Goal: Transaction & Acquisition: Purchase product/service

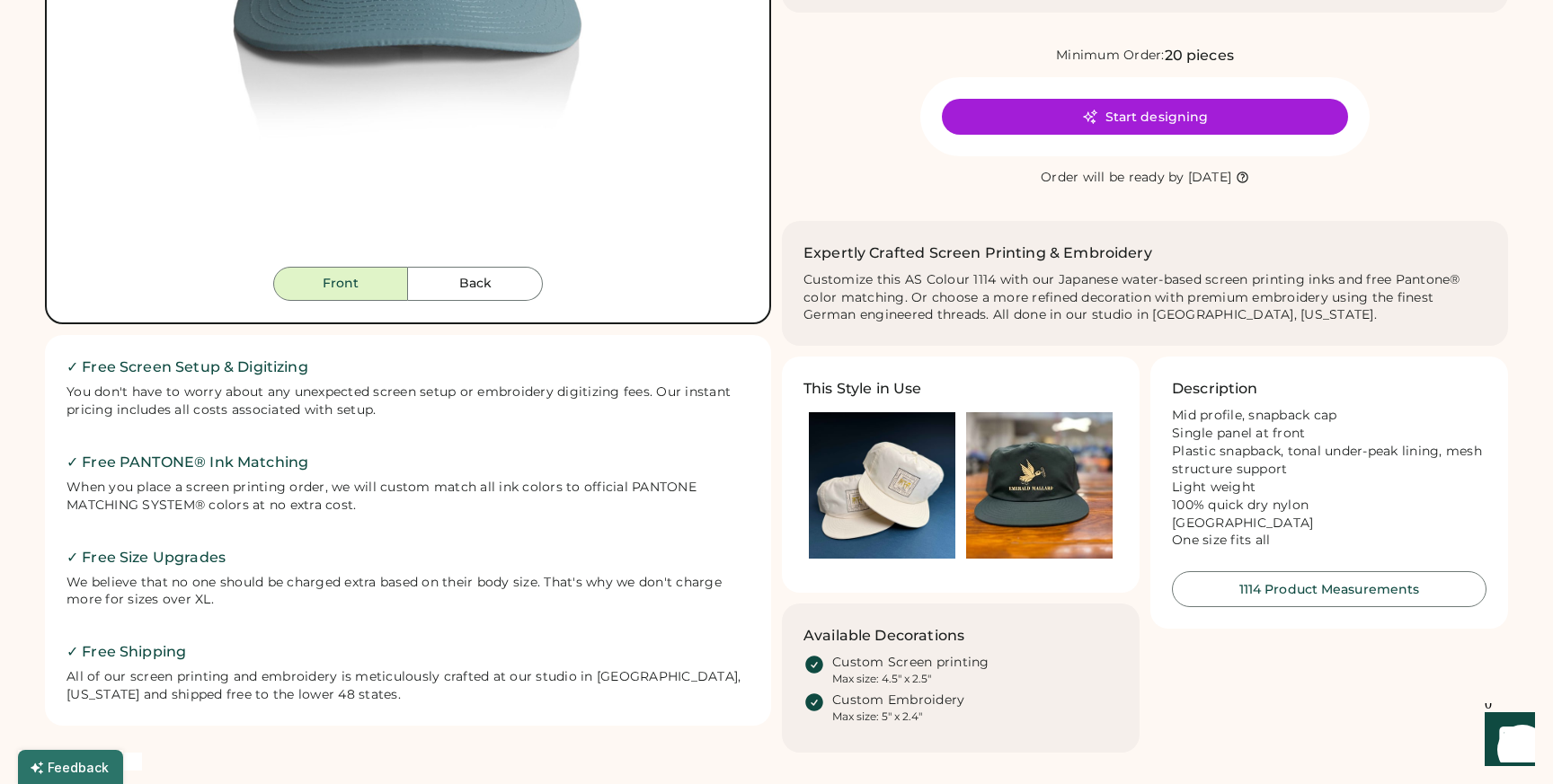
scroll to position [561, 0]
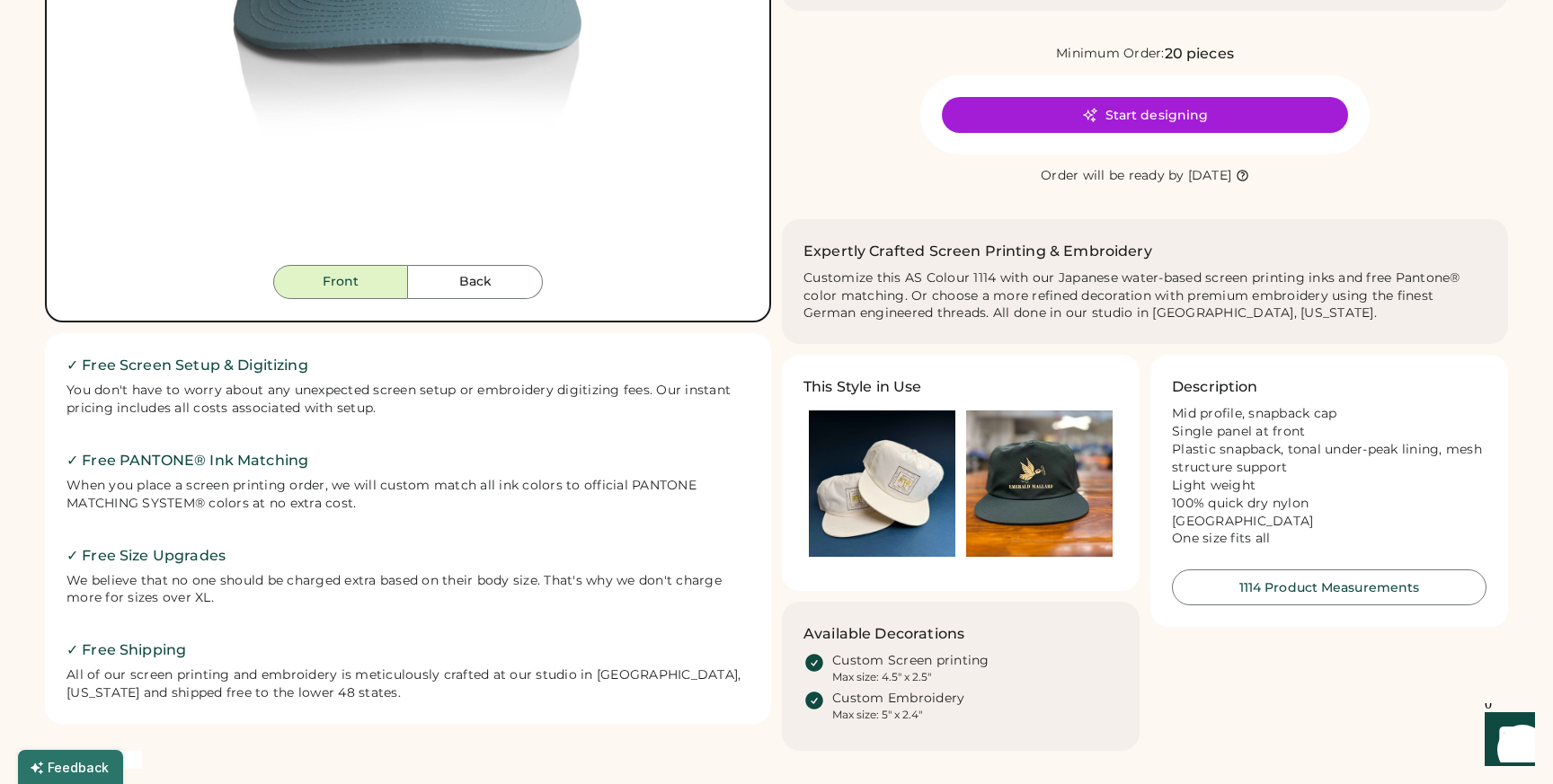
click at [886, 483] on img at bounding box center [882, 484] width 146 height 146
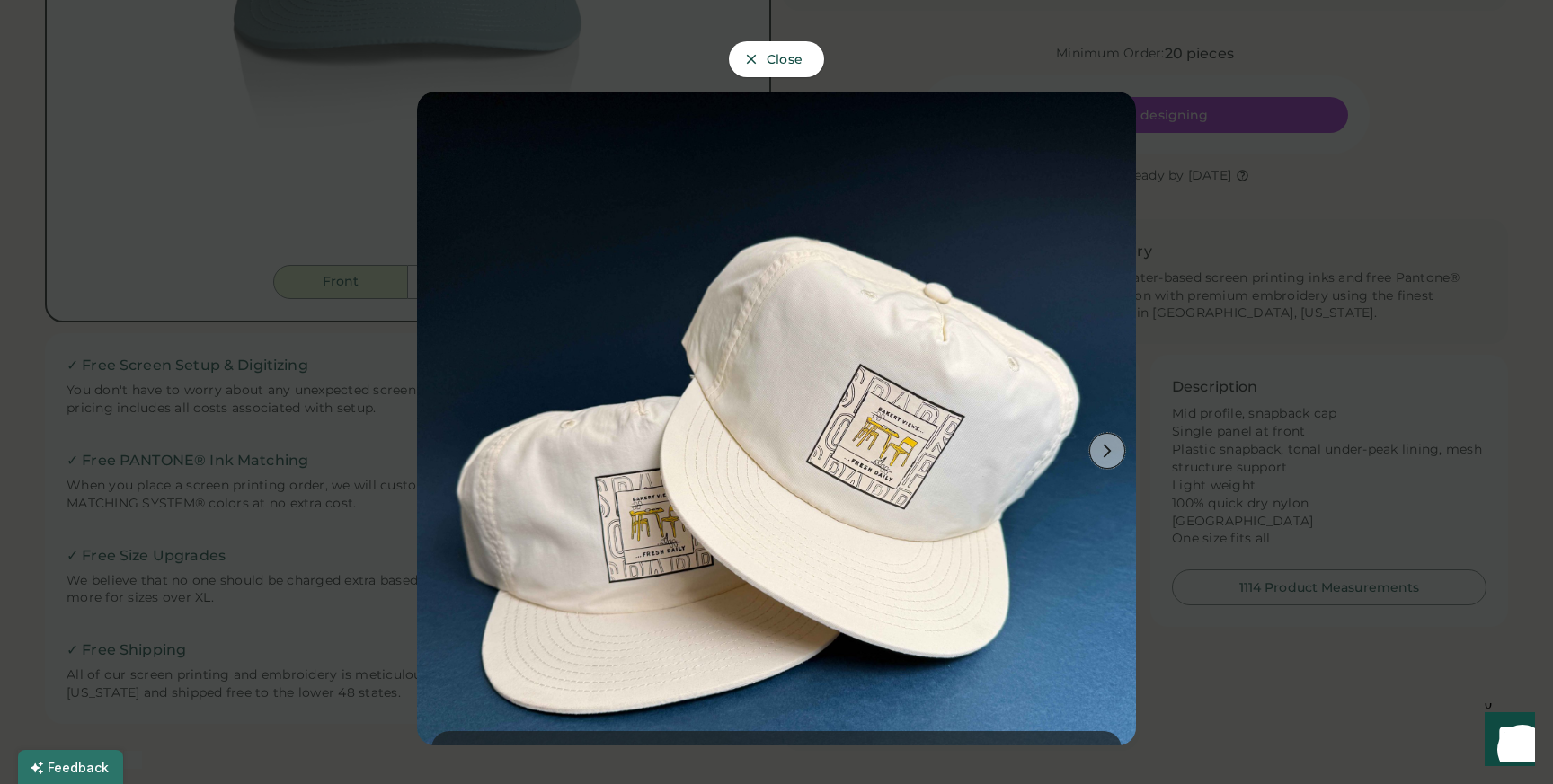
click at [1107, 451] on use at bounding box center [1107, 451] width 8 height 14
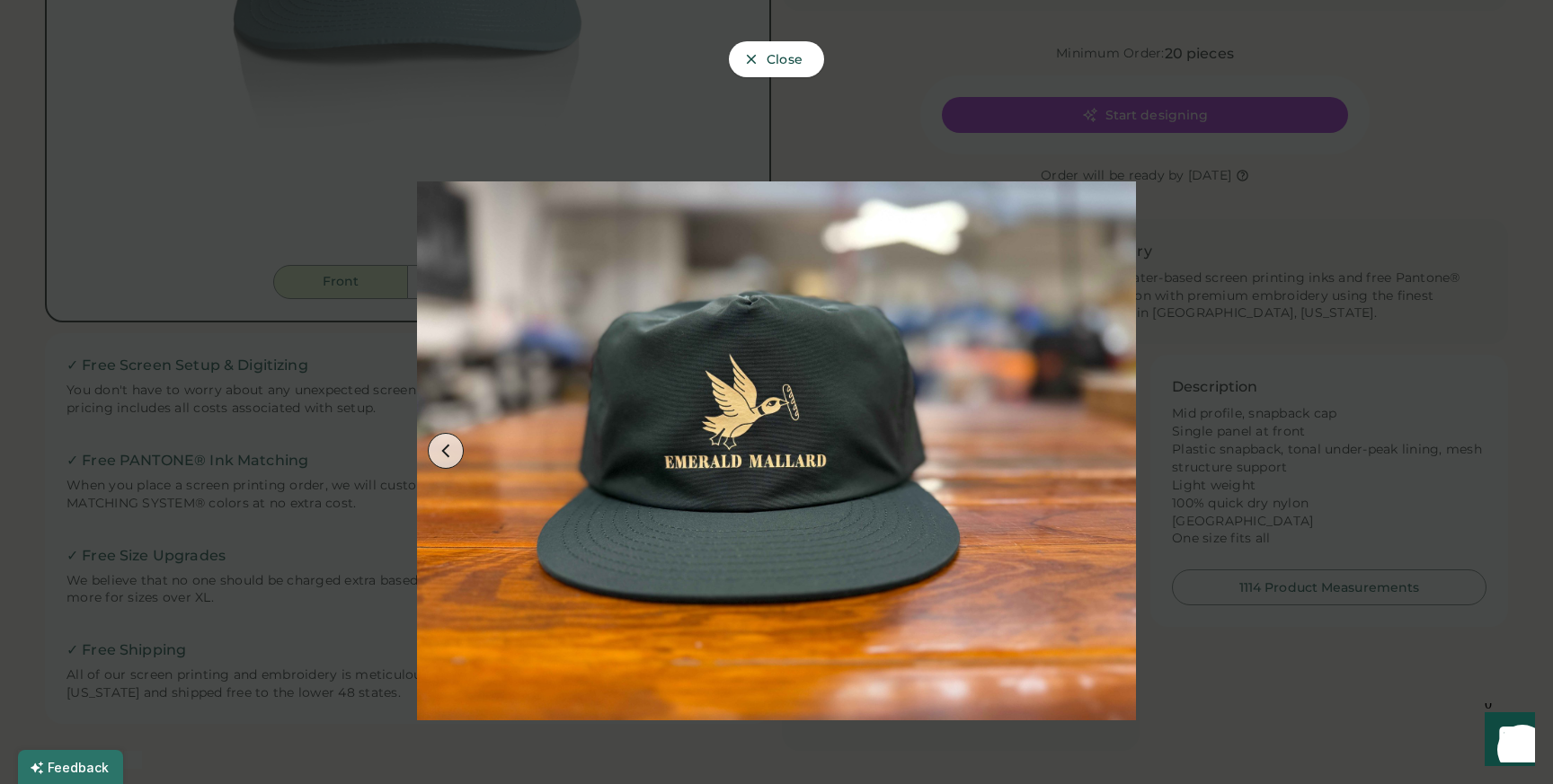
click at [1319, 319] on div at bounding box center [776, 392] width 1553 height 784
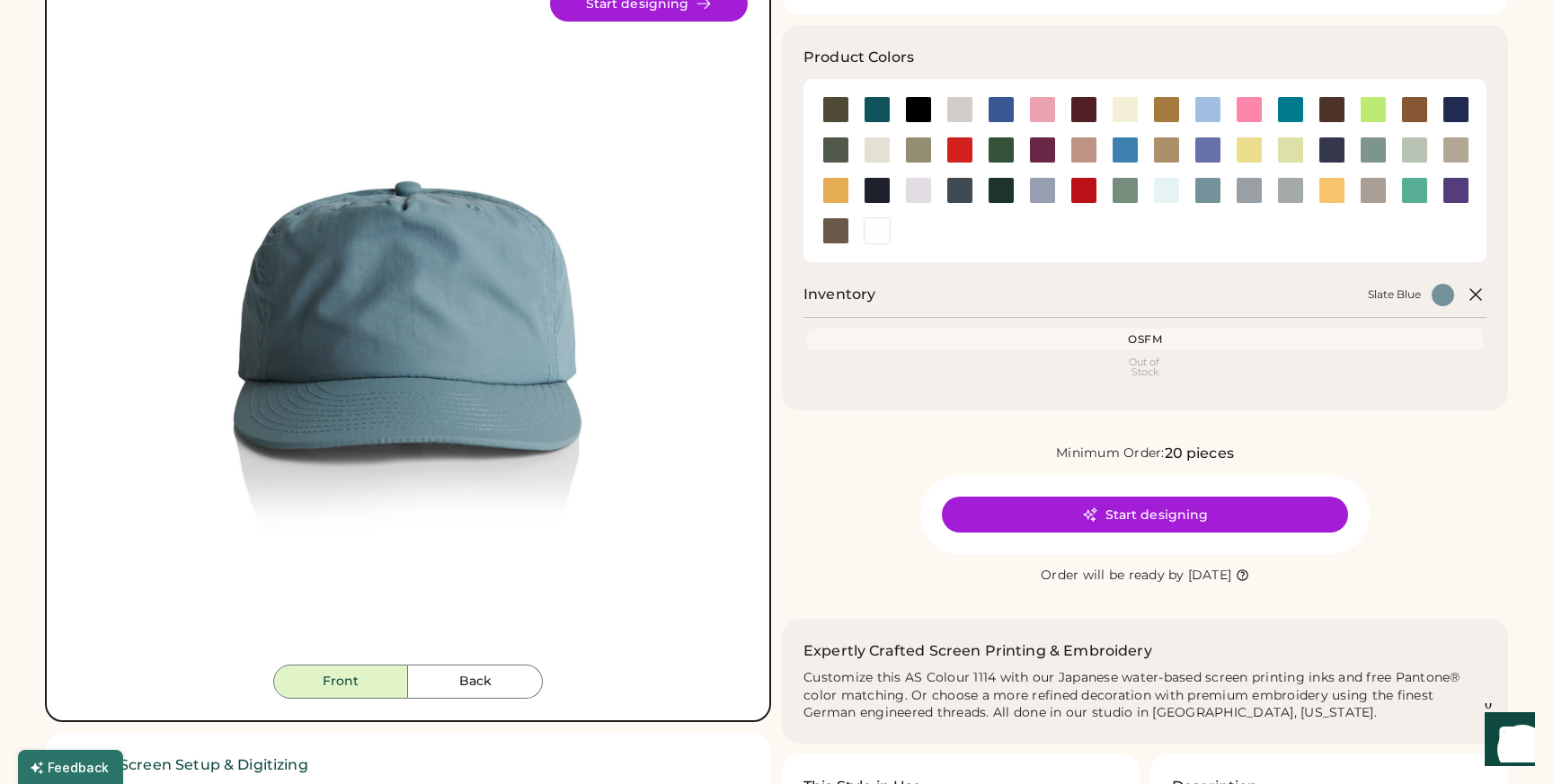
scroll to position [0, 0]
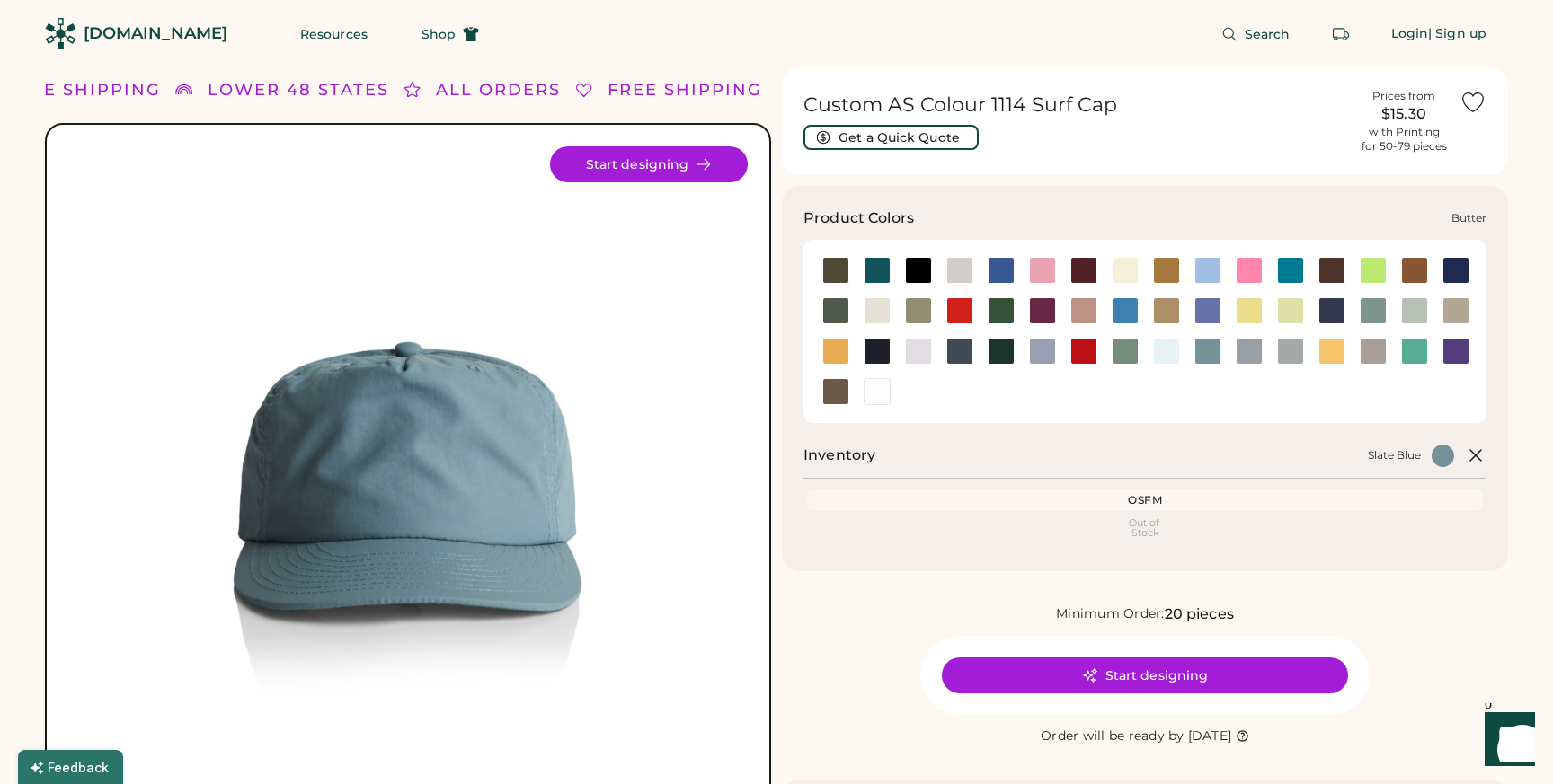
click at [1110, 265] on div at bounding box center [1124, 271] width 41 height 27
click at [1125, 270] on div at bounding box center [1126, 271] width 27 height 27
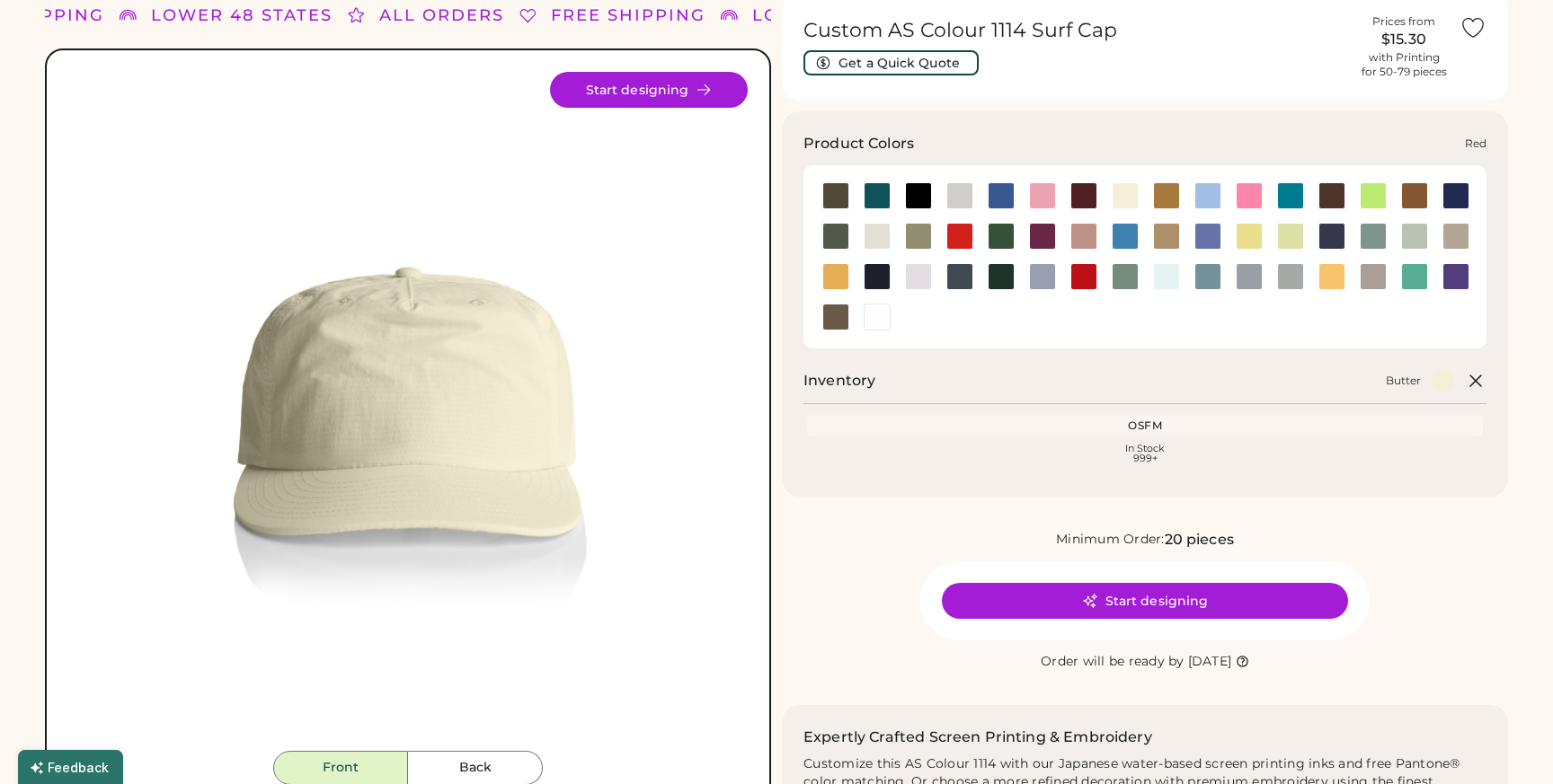
scroll to position [232, 0]
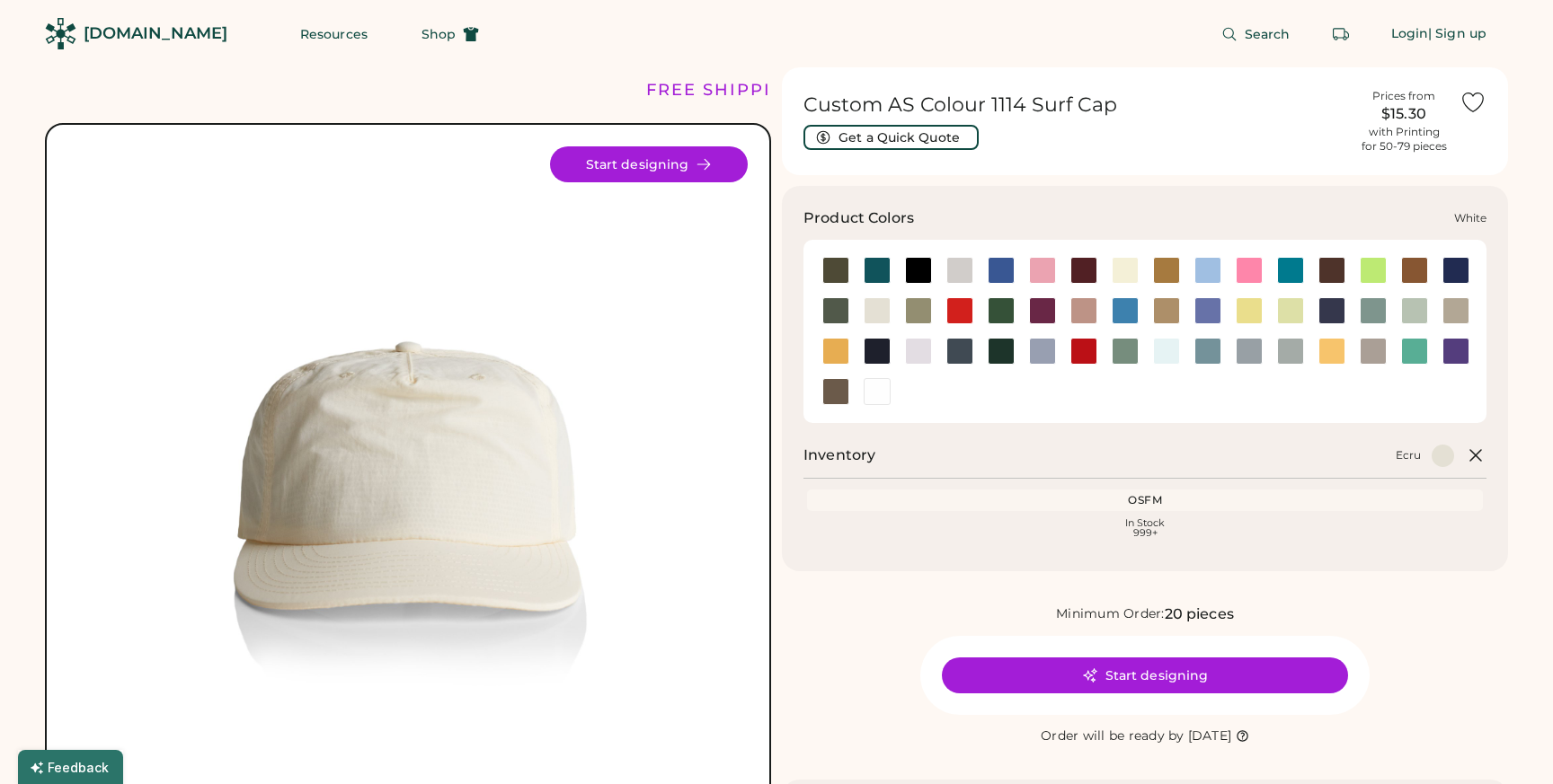
click at [874, 394] on div at bounding box center [877, 392] width 27 height 27
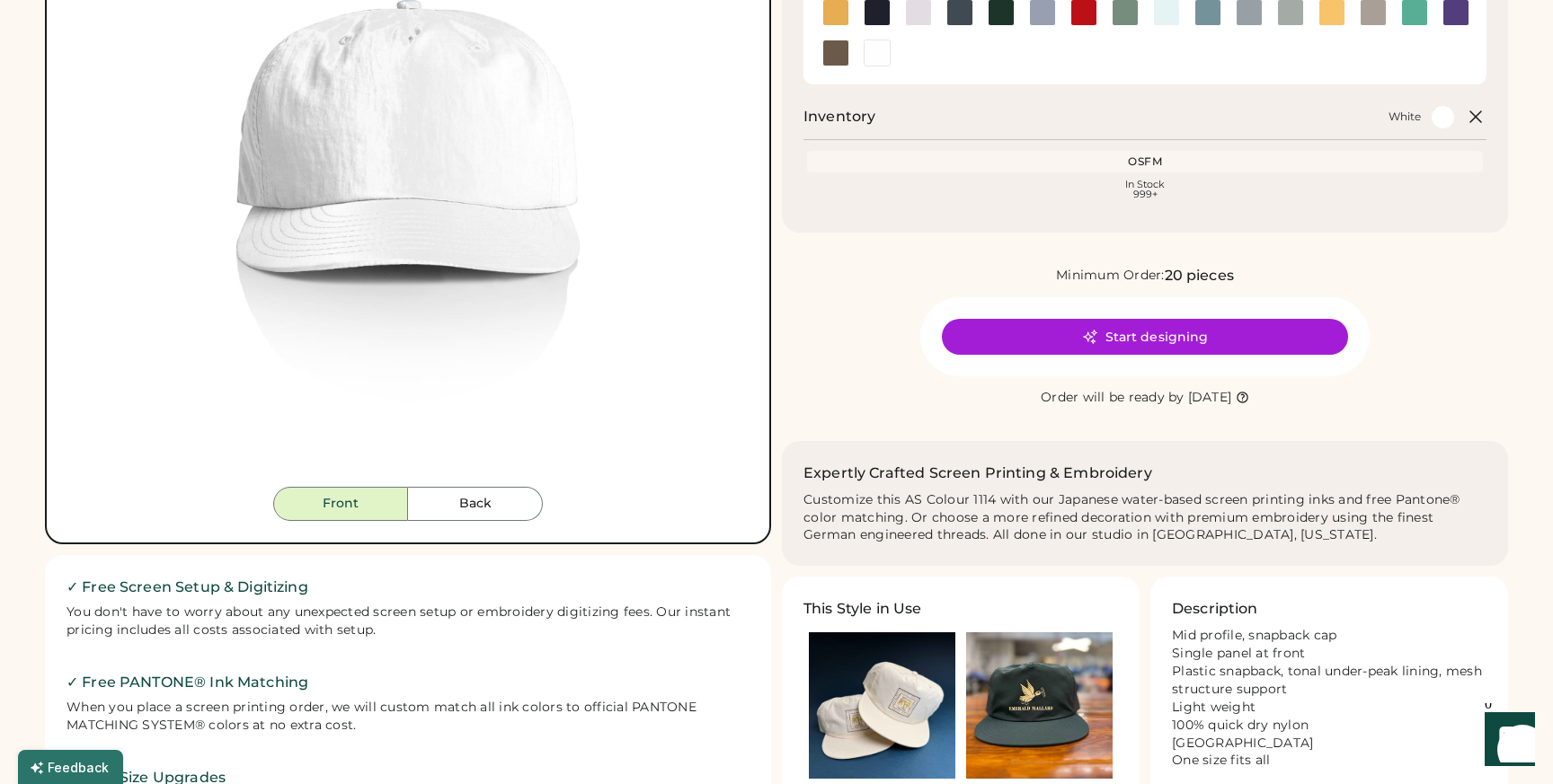
scroll to position [330, 0]
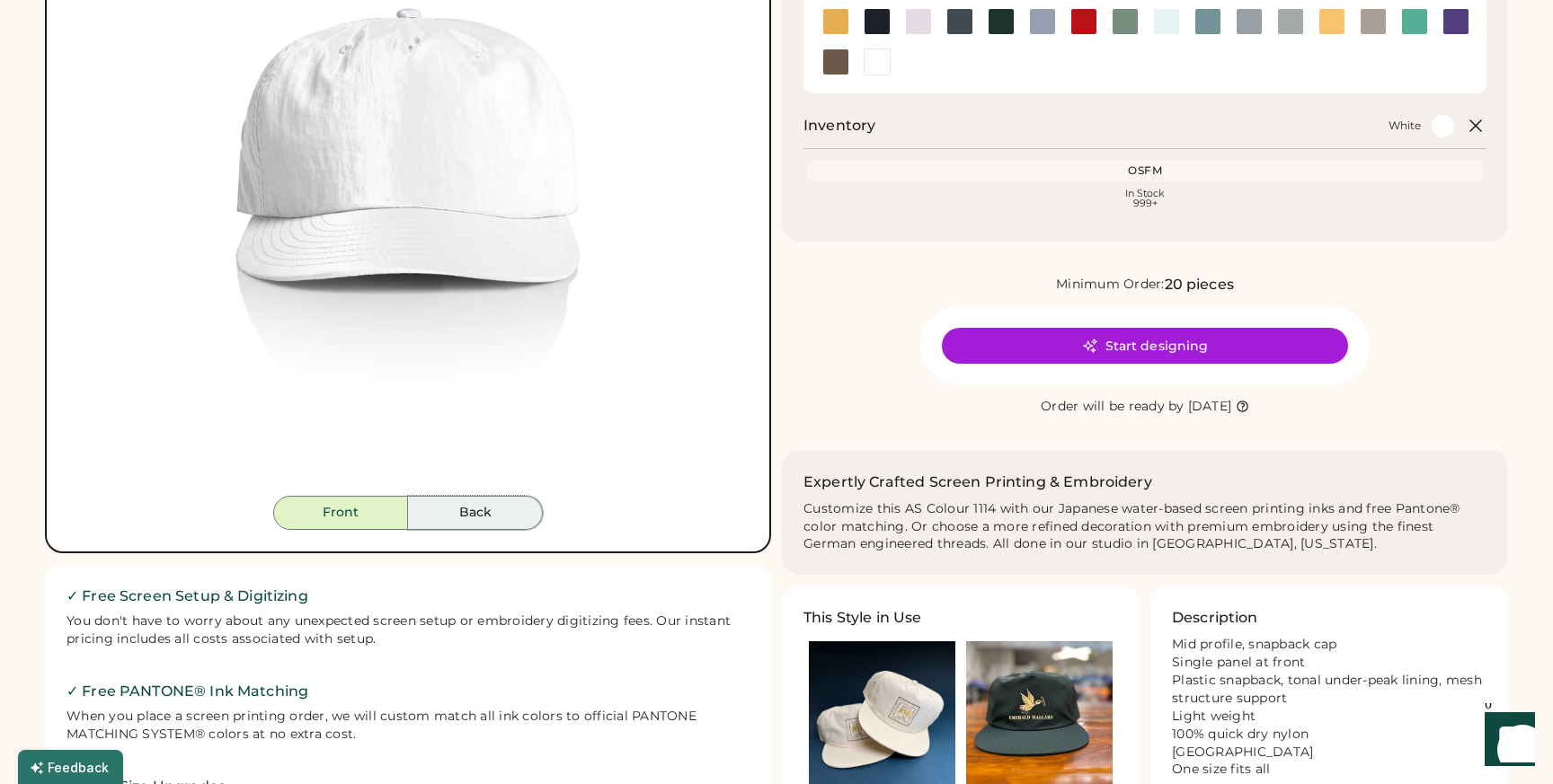
click at [503, 513] on button "Back" at bounding box center [475, 513] width 135 height 34
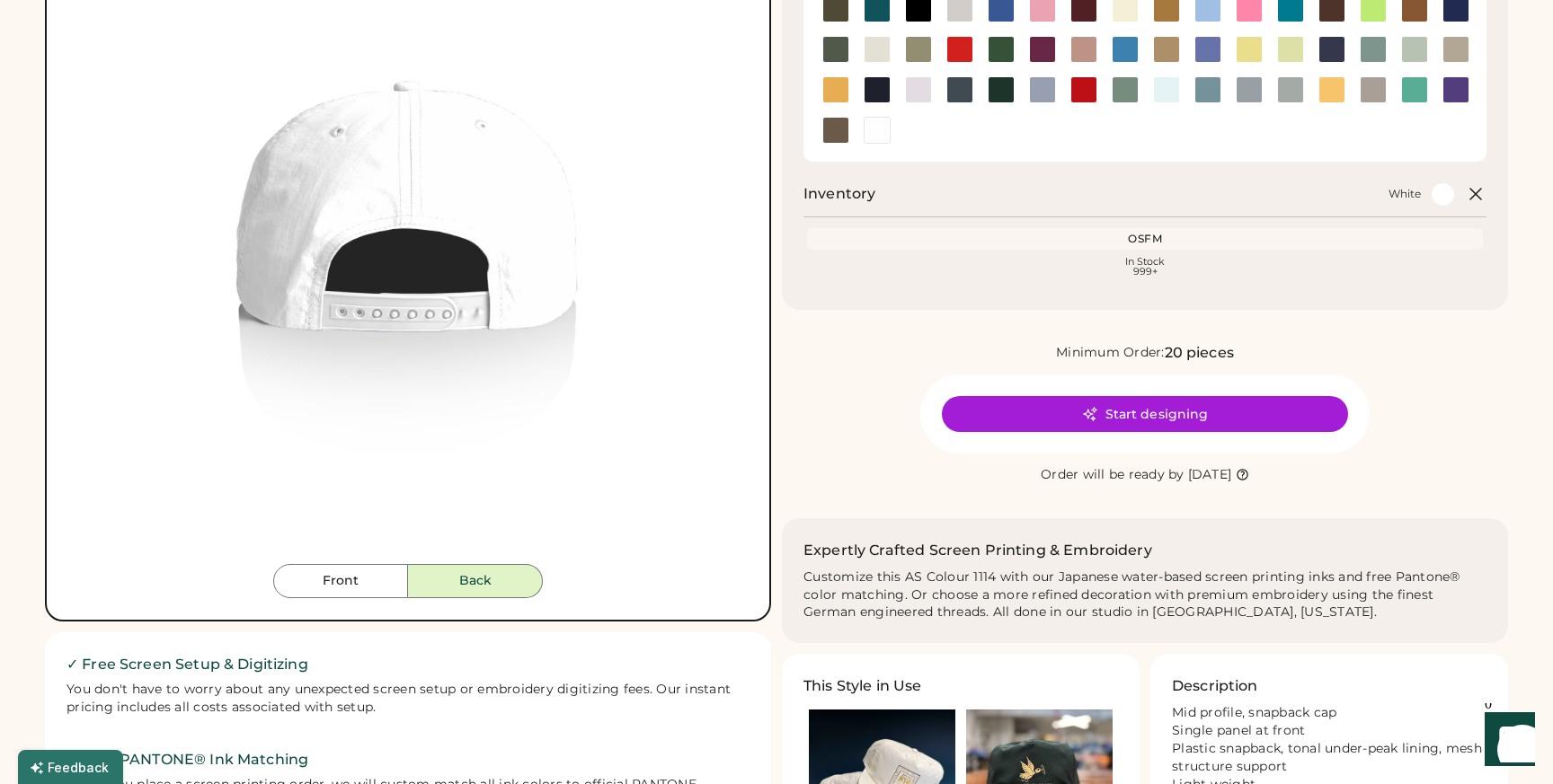
scroll to position [256, 0]
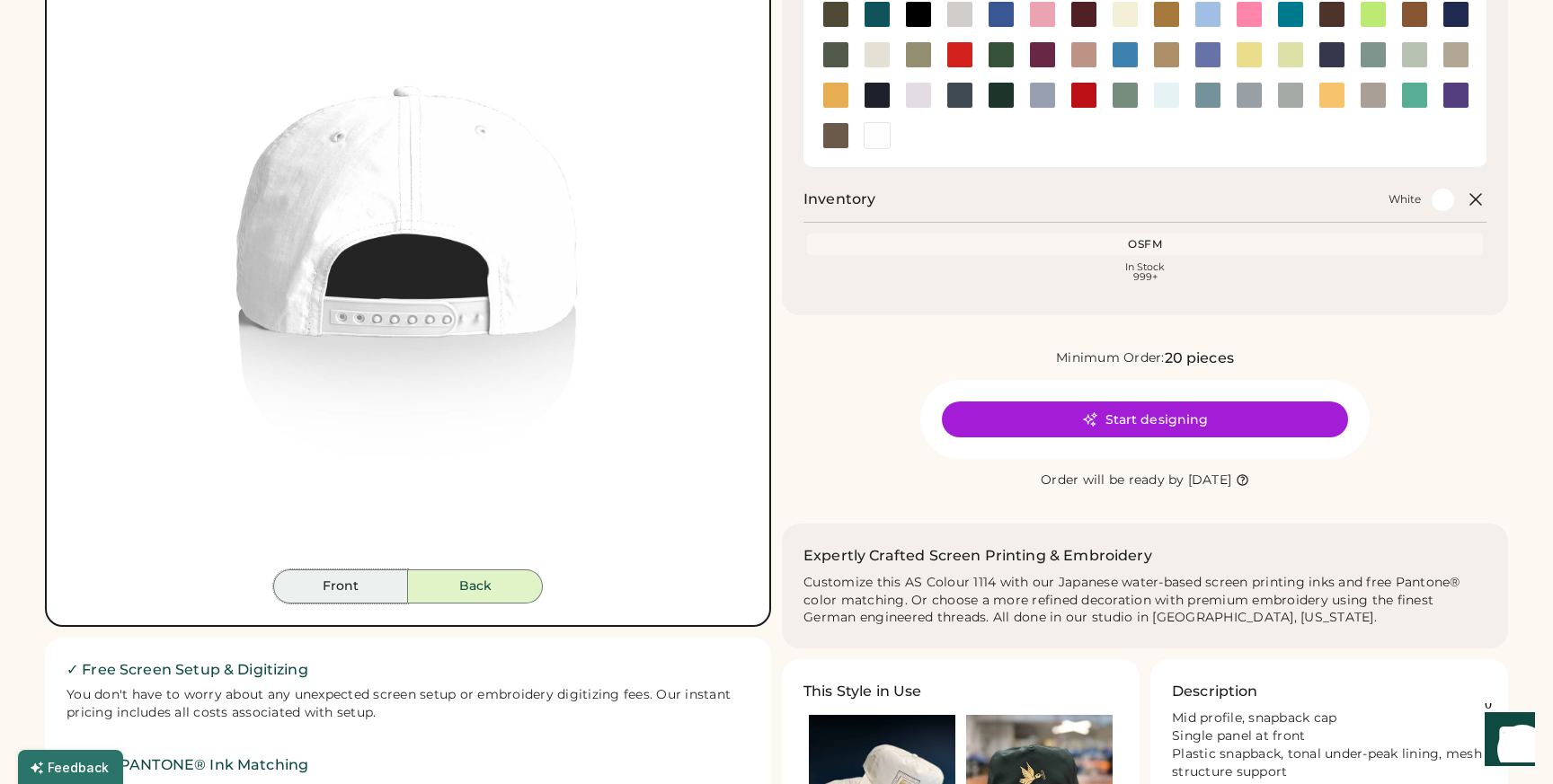
click at [354, 583] on button "Front" at bounding box center [340, 586] width 135 height 34
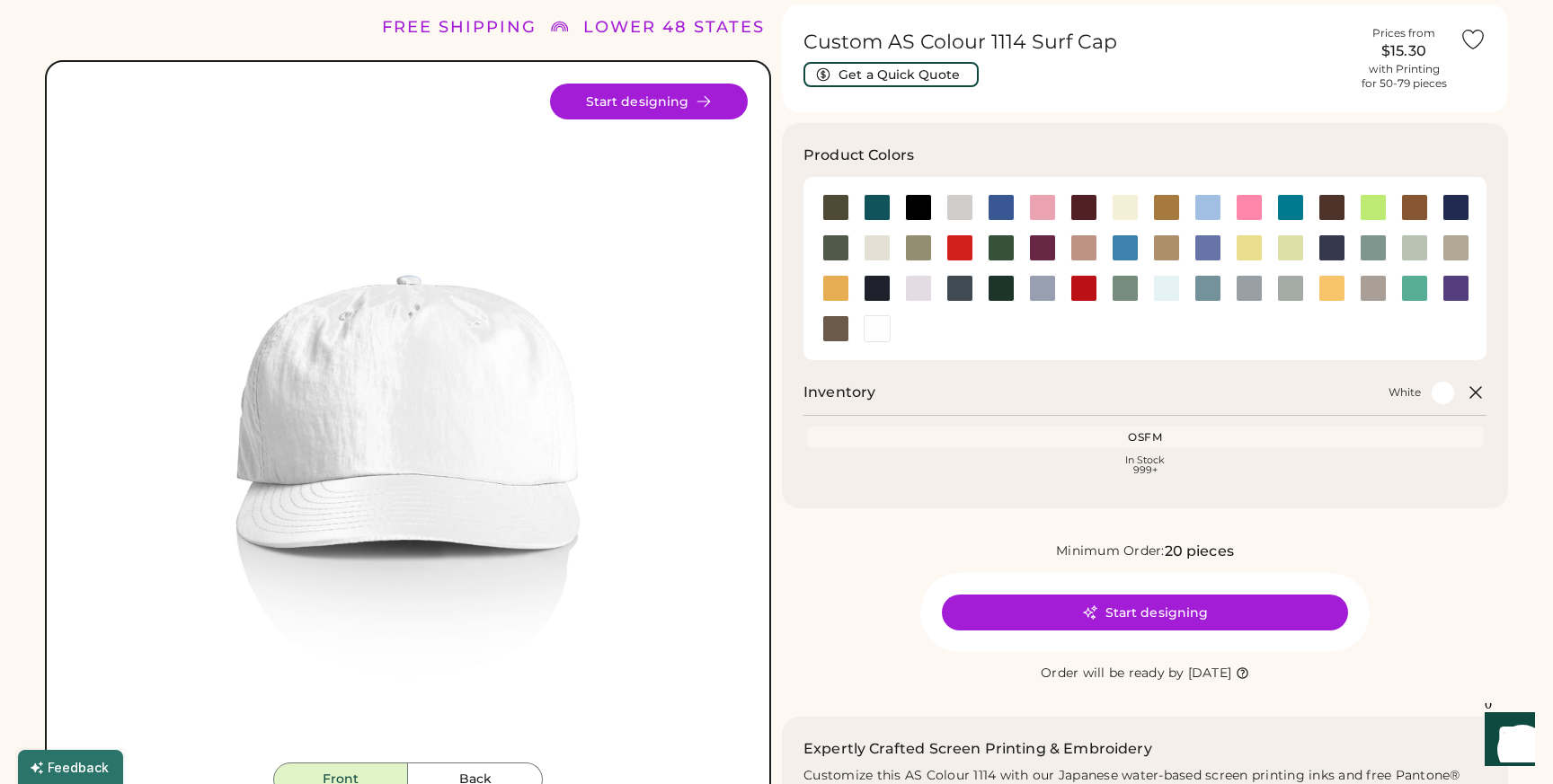
scroll to position [40, 0]
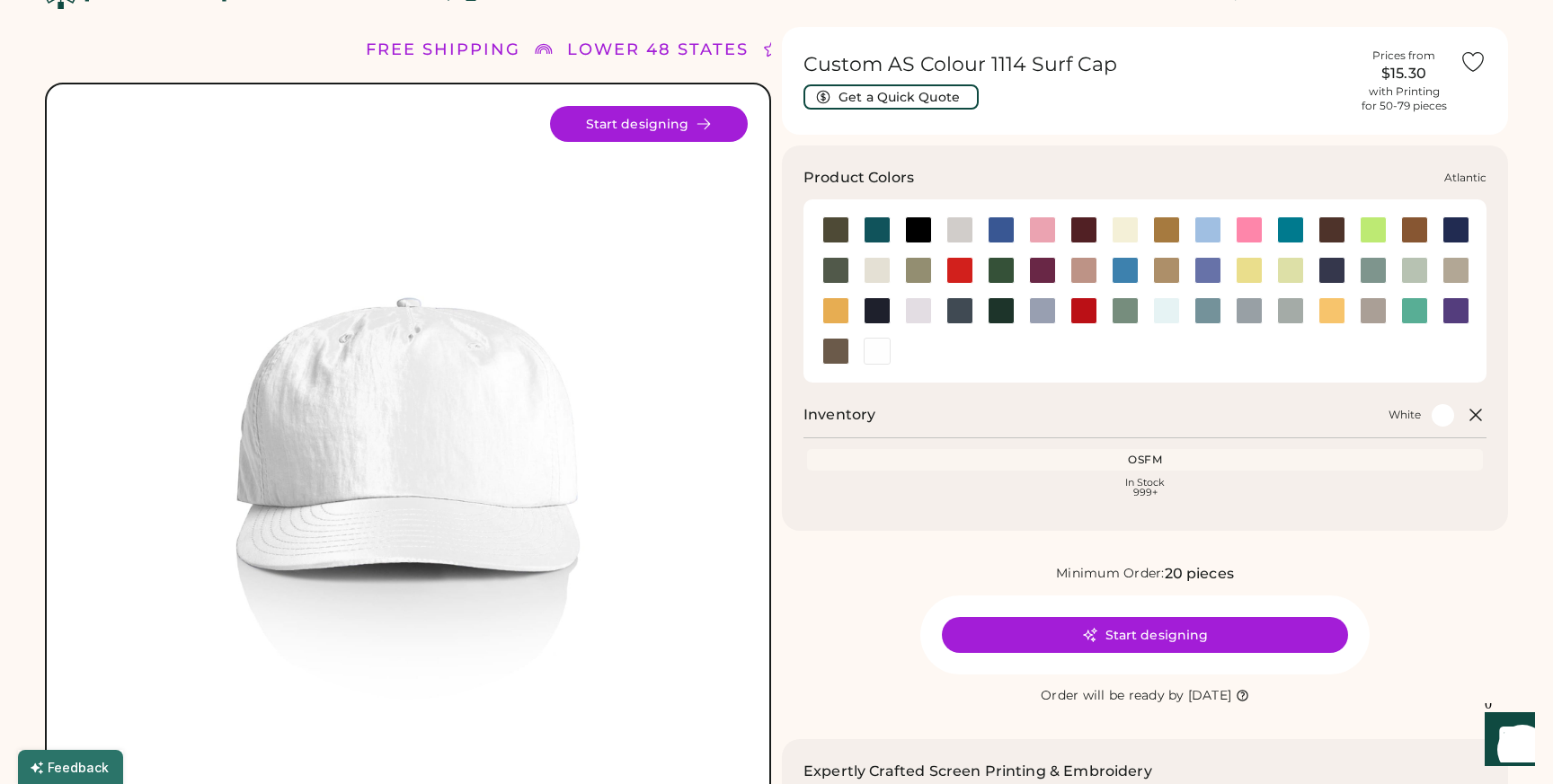
click at [881, 222] on div at bounding box center [877, 230] width 27 height 27
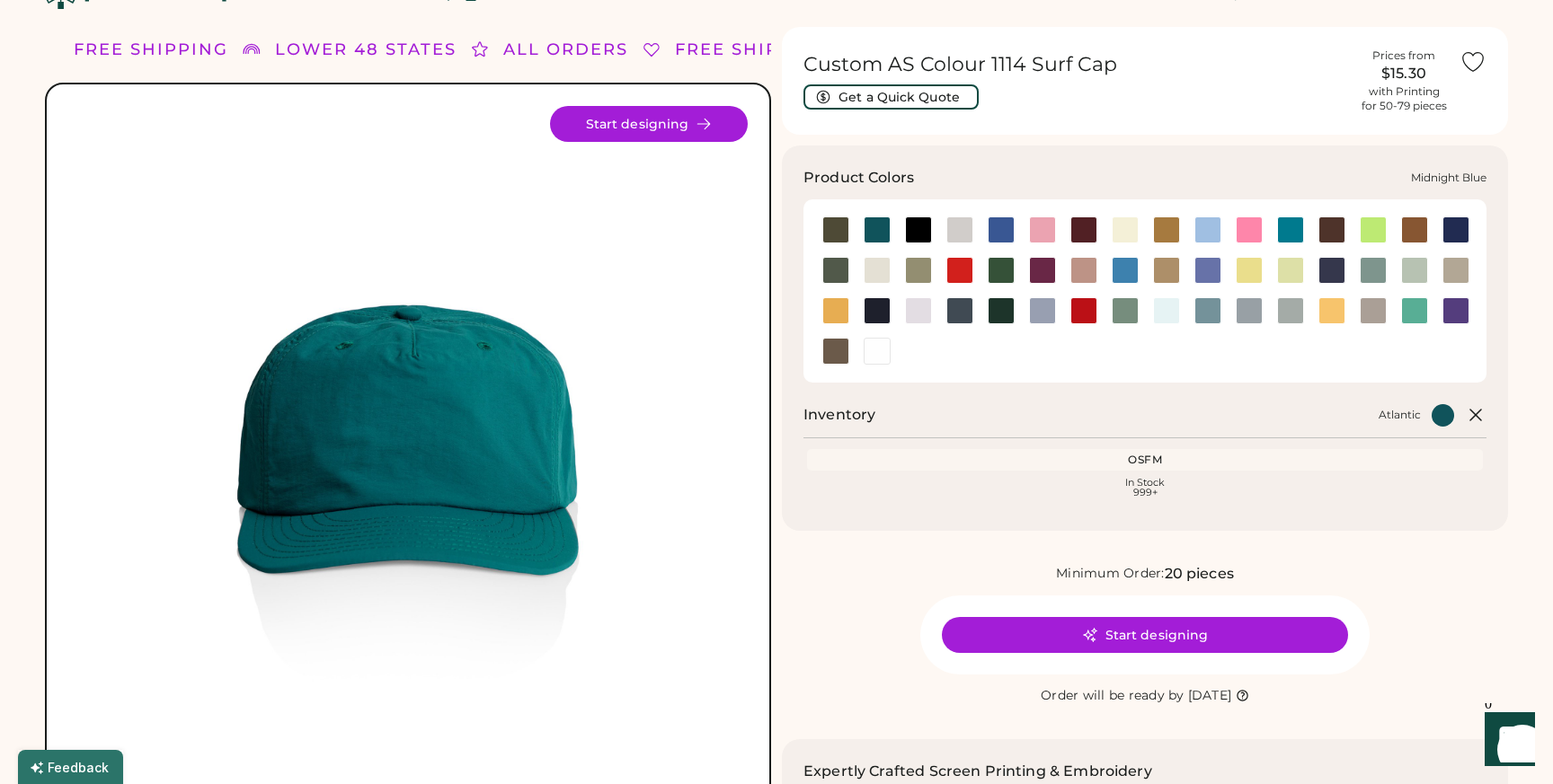
click at [1329, 272] on div at bounding box center [1333, 271] width 27 height 27
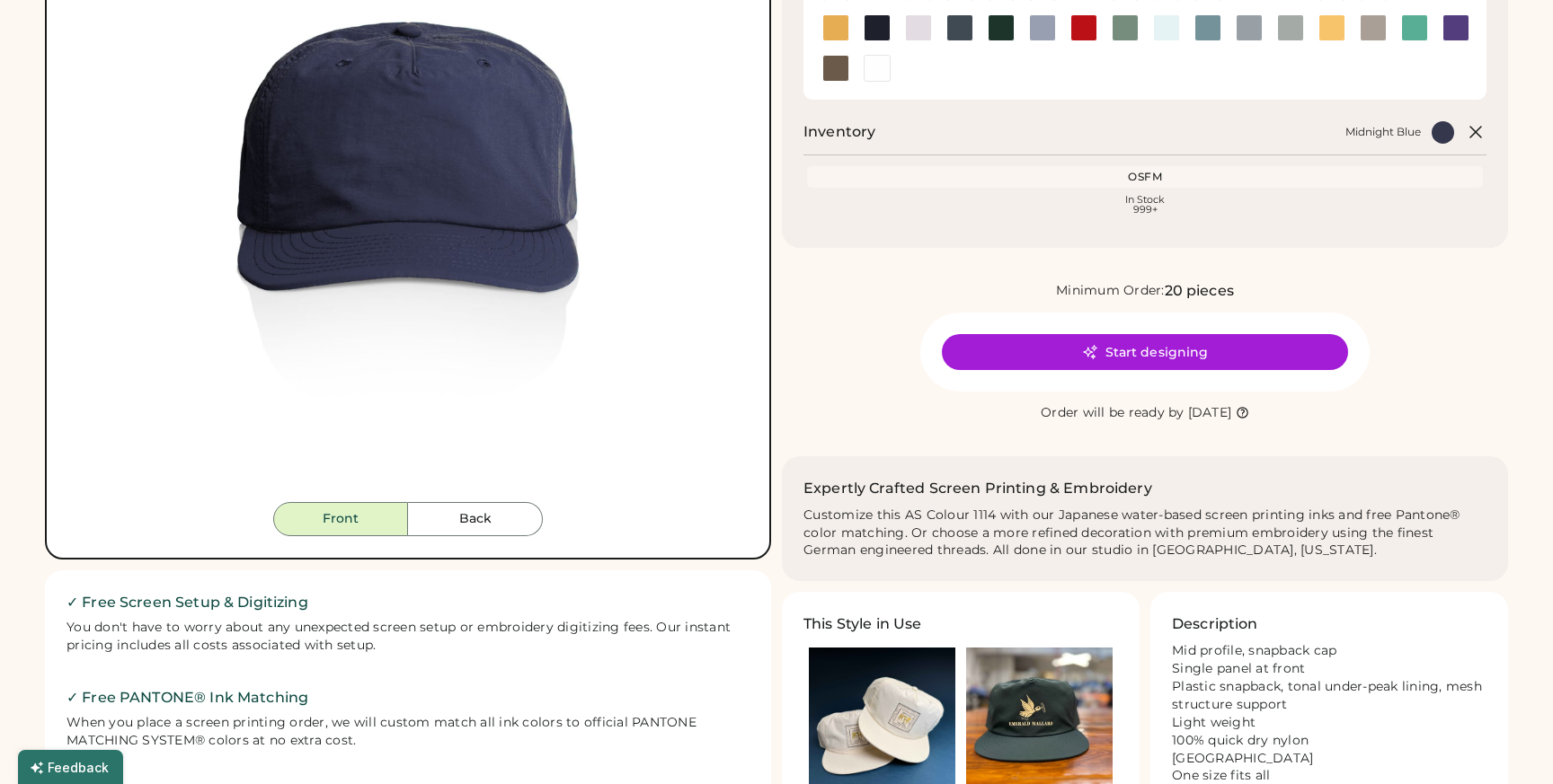
scroll to position [337, 0]
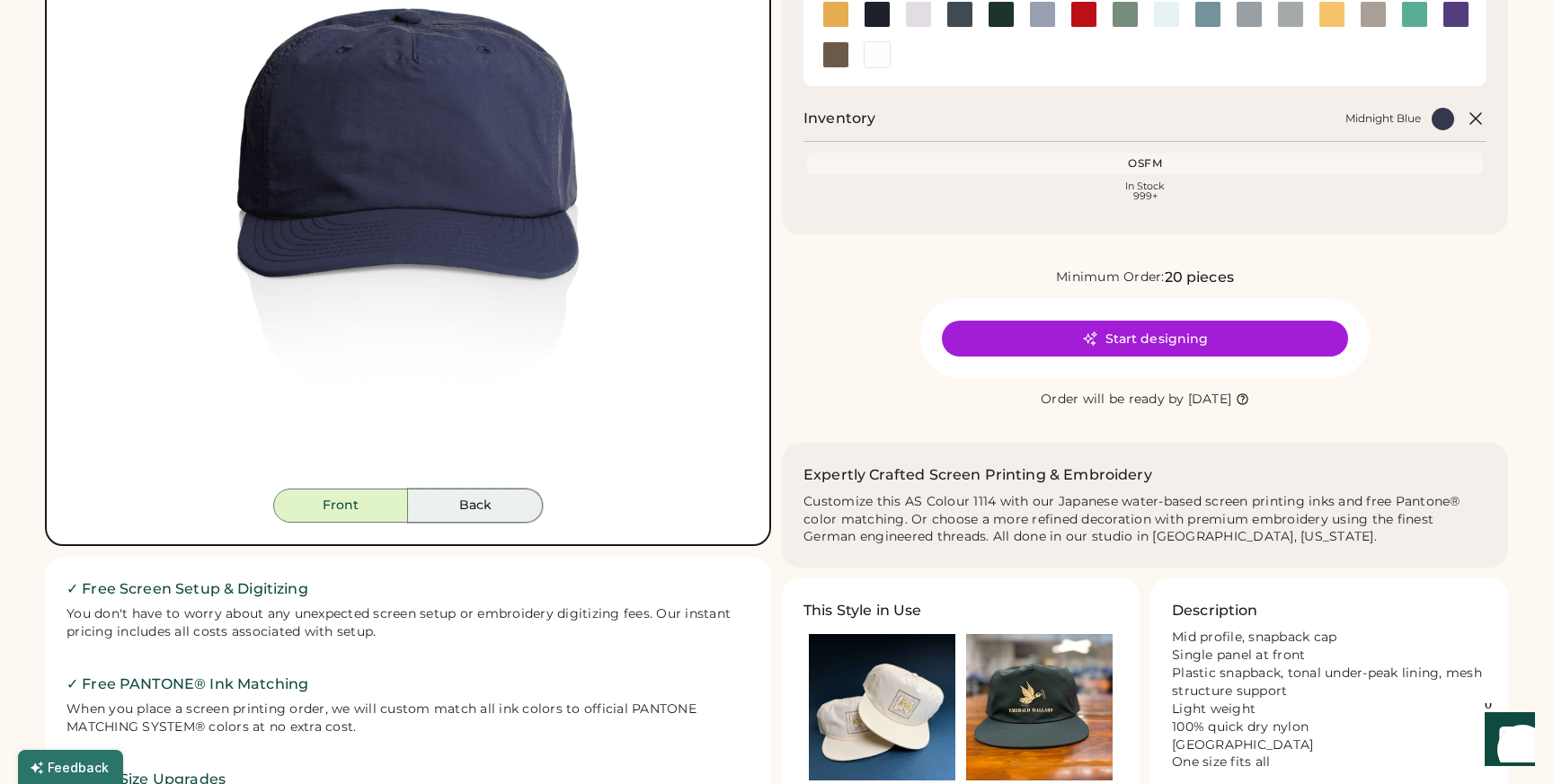
click at [490, 507] on button "Back" at bounding box center [475, 505] width 135 height 34
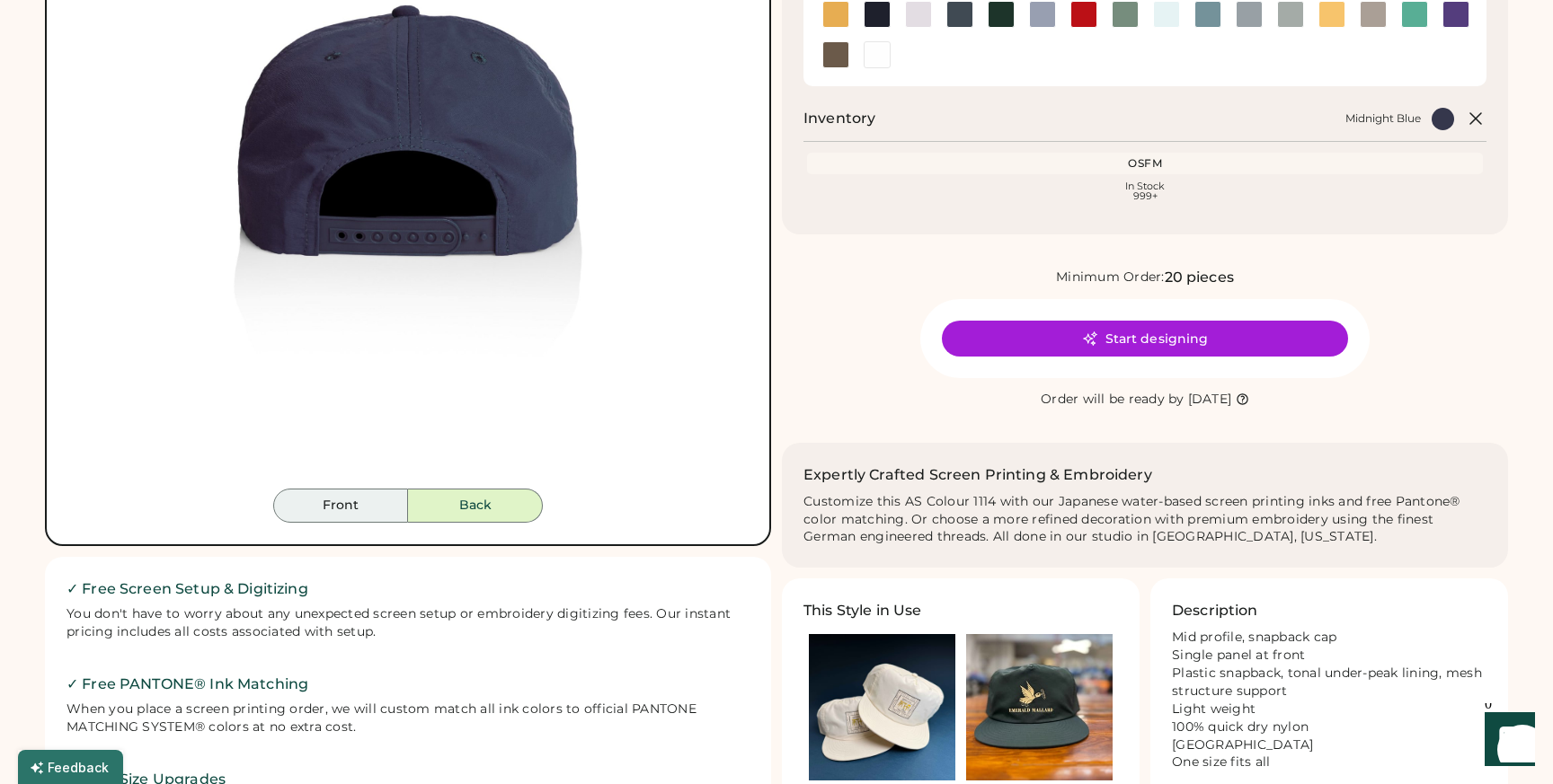
click at [381, 514] on button "Front" at bounding box center [340, 505] width 135 height 34
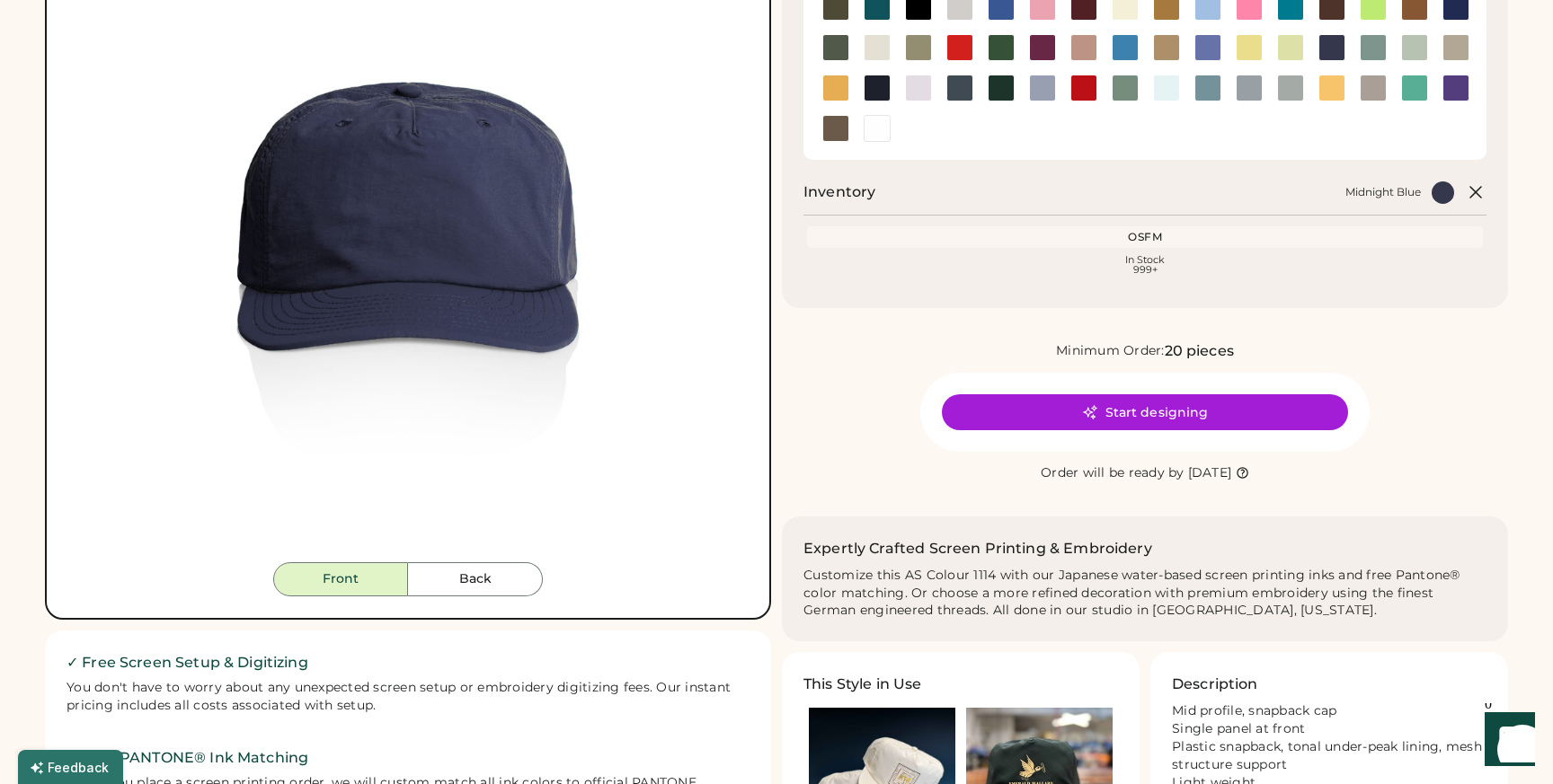
scroll to position [208, 0]
